Goal: Transaction & Acquisition: Purchase product/service

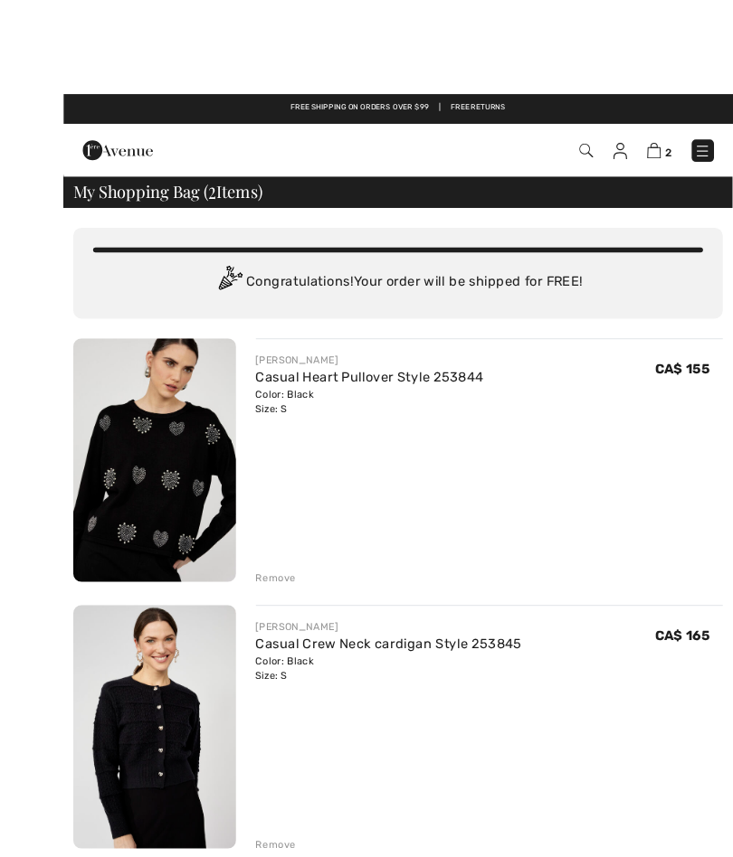
scroll to position [59, 0]
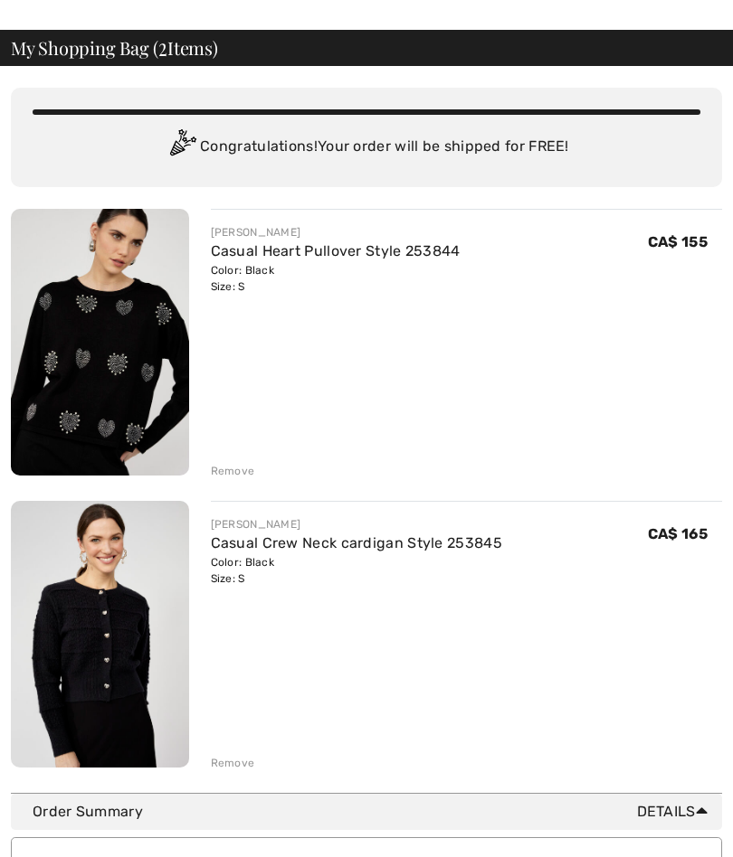
click at [229, 755] on div "Remove" at bounding box center [233, 763] width 44 height 16
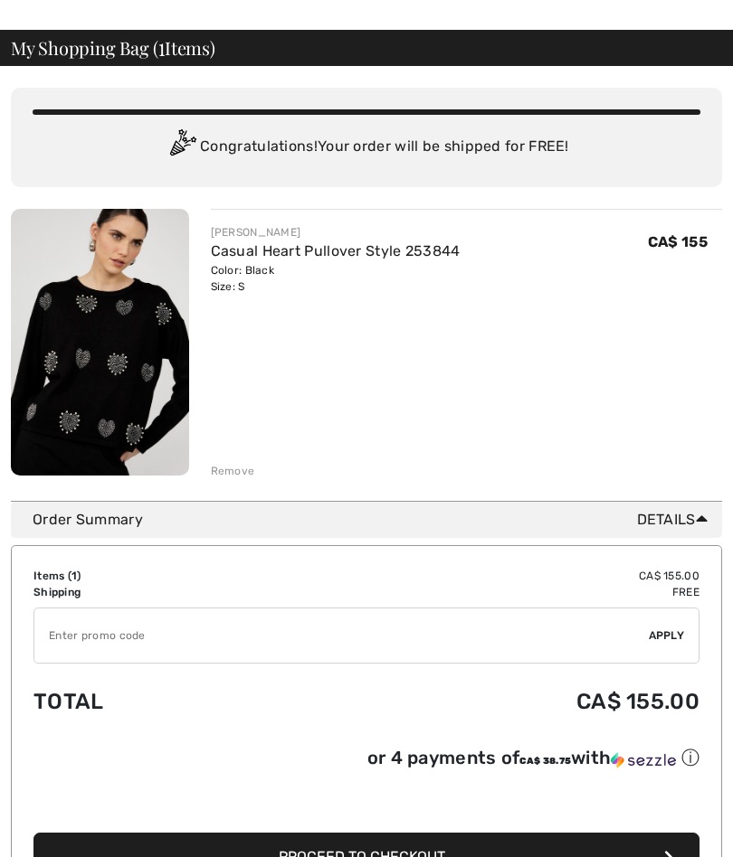
click at [679, 524] on span "Details" at bounding box center [676, 520] width 78 height 22
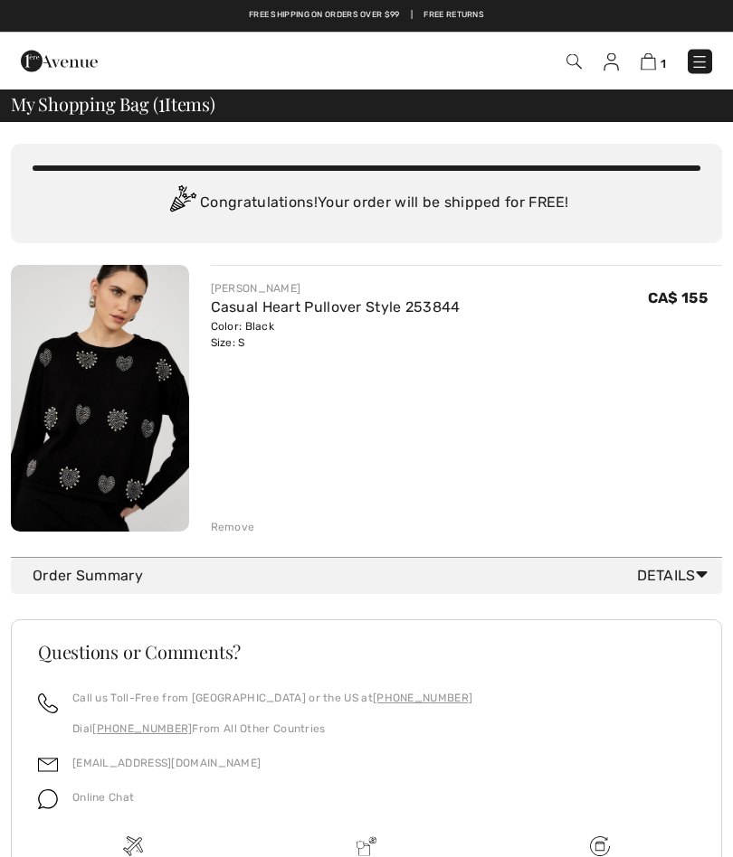
scroll to position [0, 0]
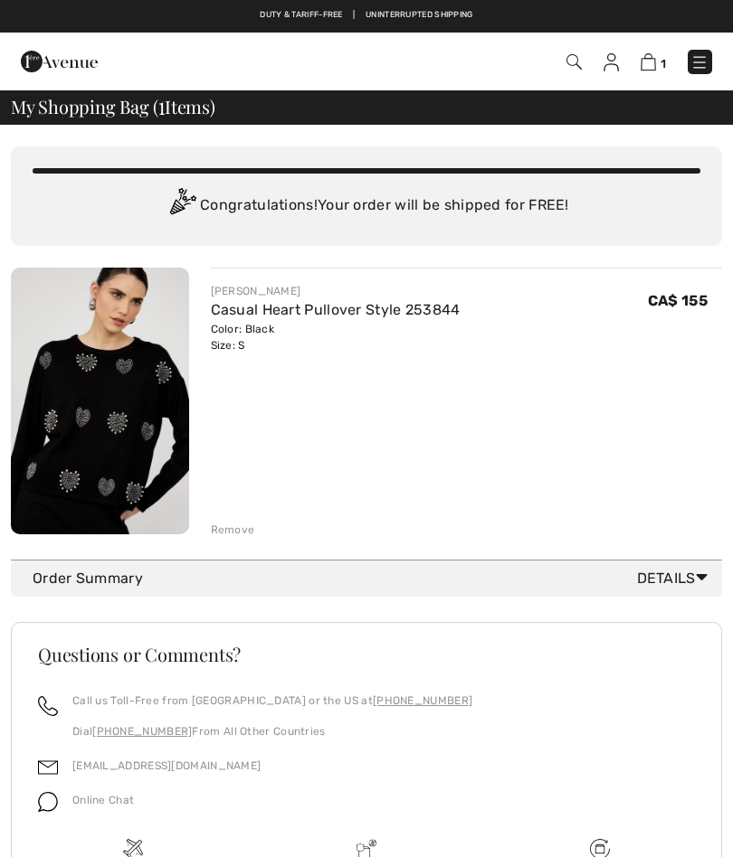
click at [662, 59] on span "1" at bounding box center [662, 64] width 5 height 14
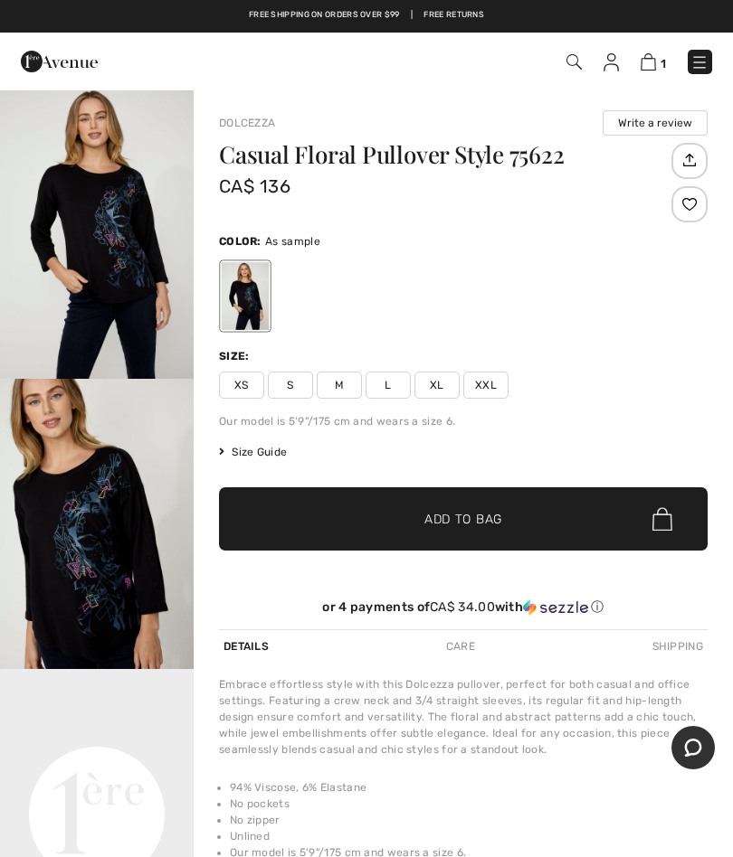
click at [646, 64] on img at bounding box center [647, 61] width 15 height 17
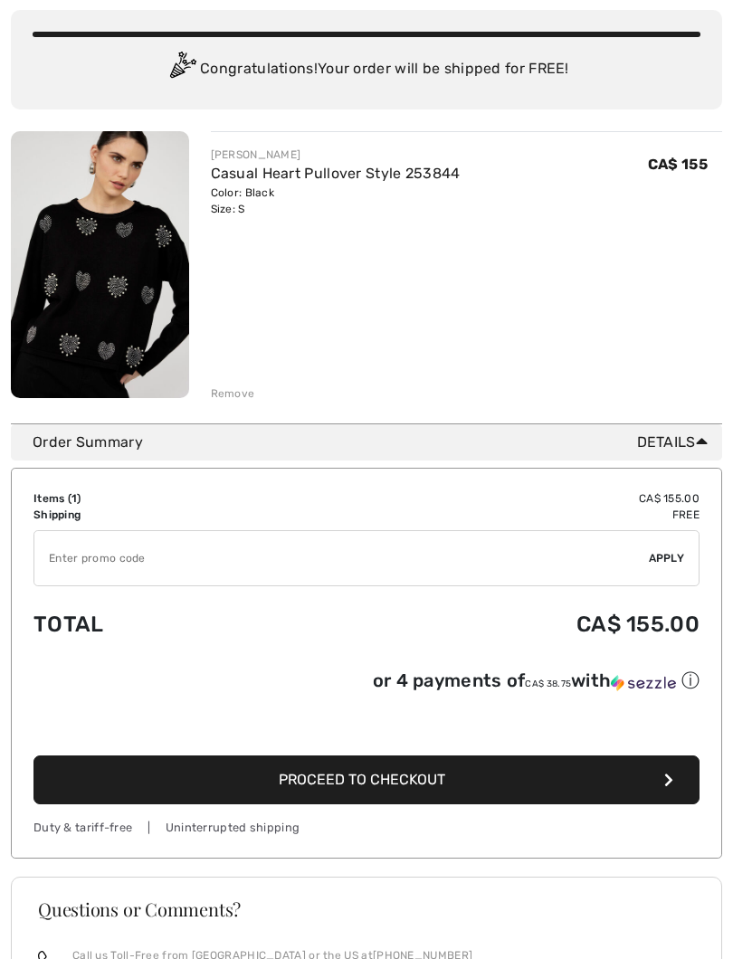
scroll to position [137, 0]
click at [387, 784] on span "Proceed to Checkout" at bounding box center [362, 779] width 166 height 17
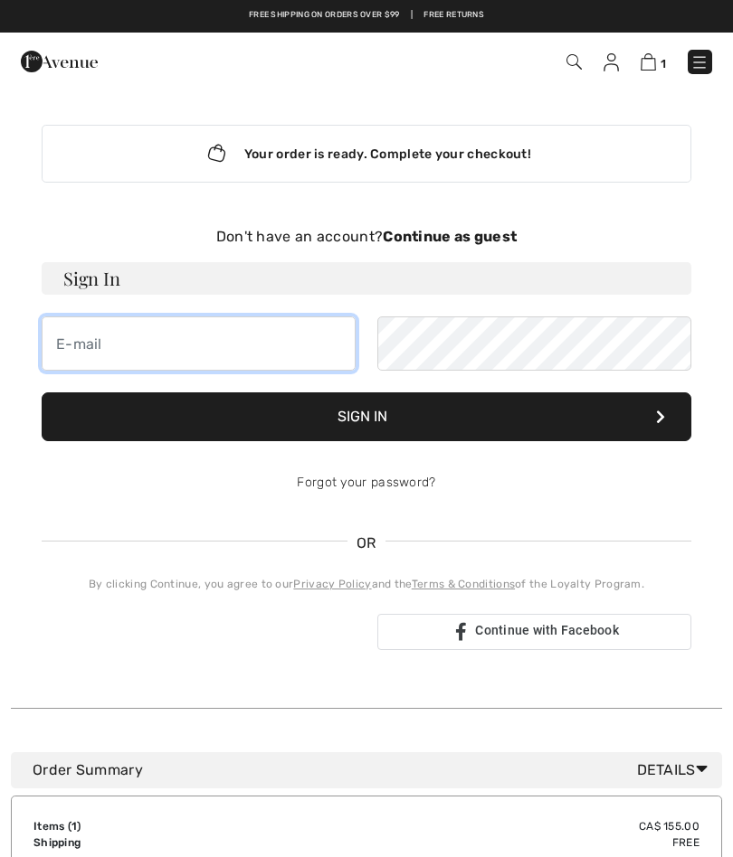
click at [216, 355] on input "email" at bounding box center [199, 344] width 314 height 54
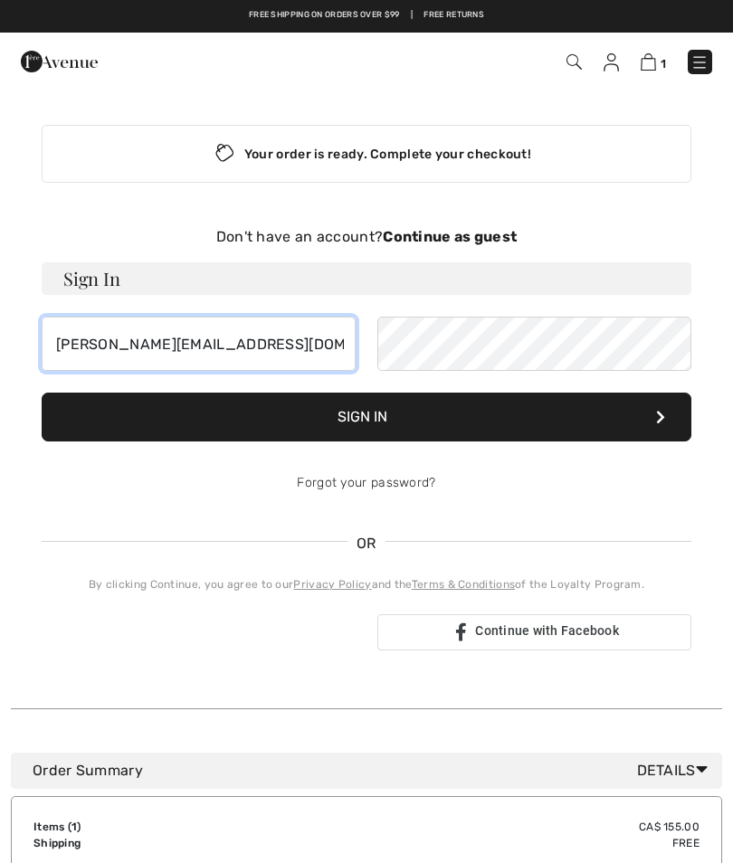
type input "lynne-moss@hotmail.com"
